Goal: Information Seeking & Learning: Learn about a topic

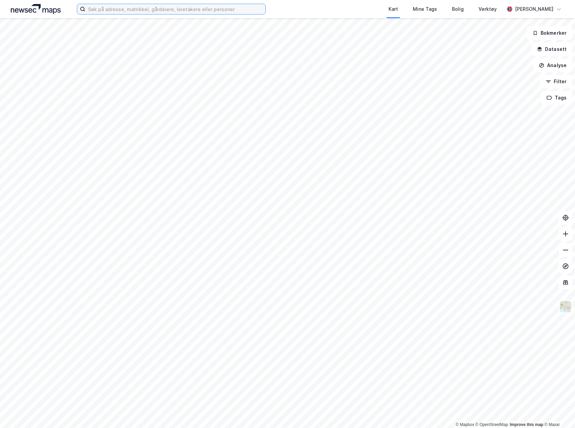
click at [198, 9] on input at bounding box center [175, 9] width 180 height 10
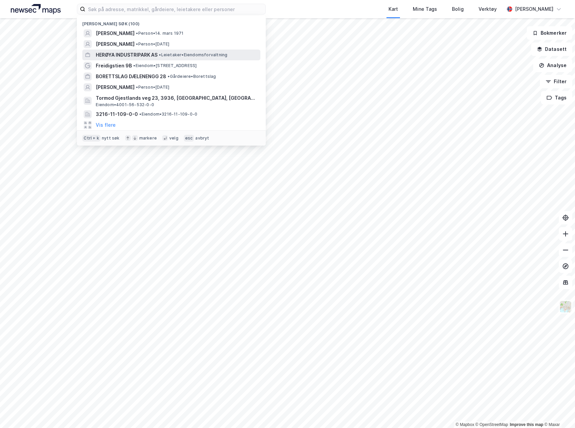
click at [138, 56] on span "HERØYA INDUSTRIPARK AS" at bounding box center [127, 55] width 62 height 8
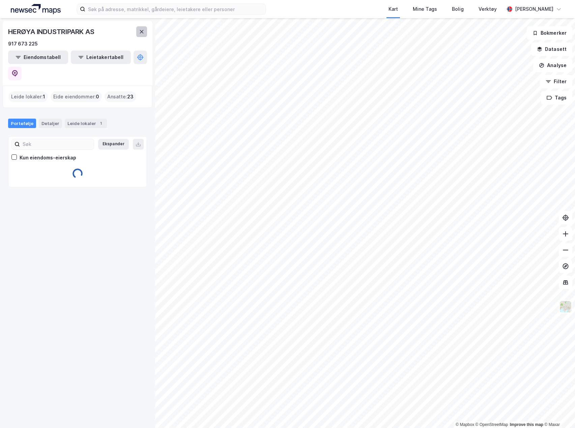
click at [137, 32] on button at bounding box center [141, 31] width 11 height 11
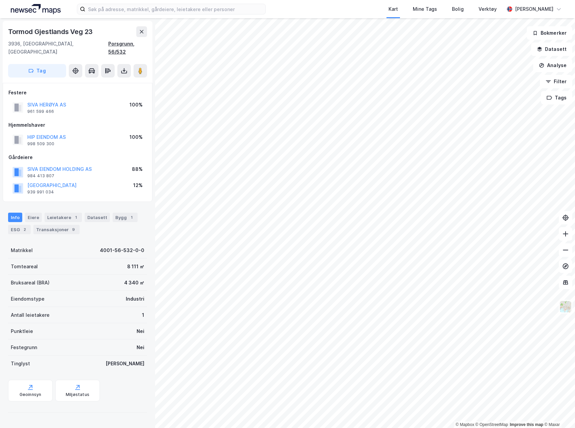
click at [120, 44] on div "Porsgrunn, 56/532" at bounding box center [127, 48] width 39 height 16
